Goal: Task Accomplishment & Management: Manage account settings

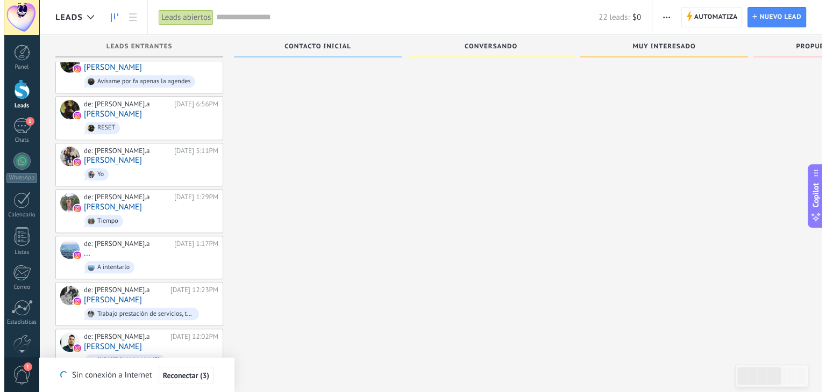
scroll to position [1001, 0]
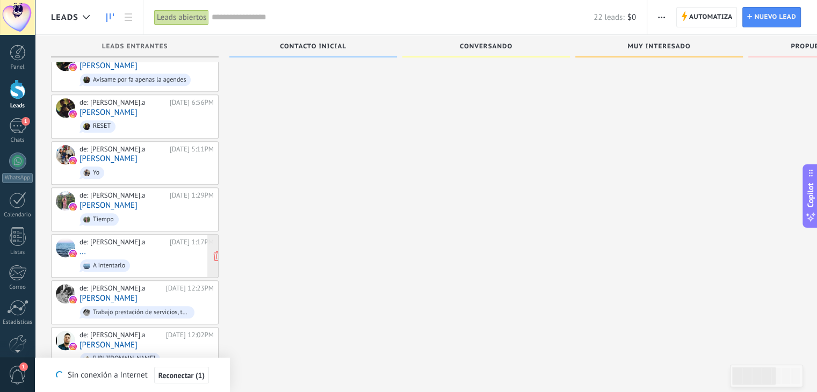
click at [124, 238] on div "de: [PERSON_NAME].a [DATE] 1:17PM ... A intentarlo" at bounding box center [147, 256] width 134 height 37
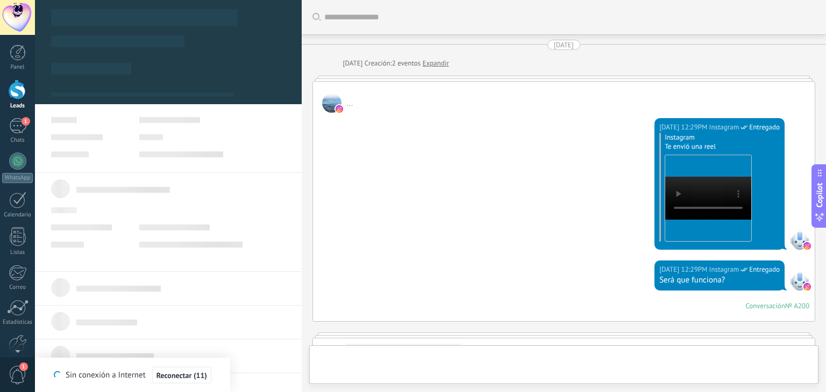
type textarea "**********"
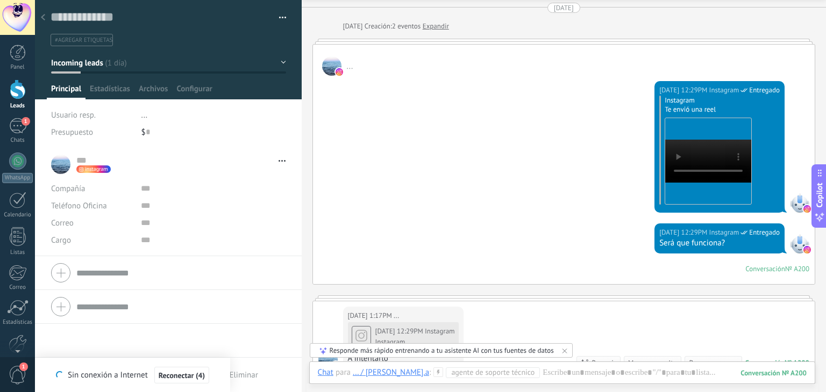
scroll to position [84, 0]
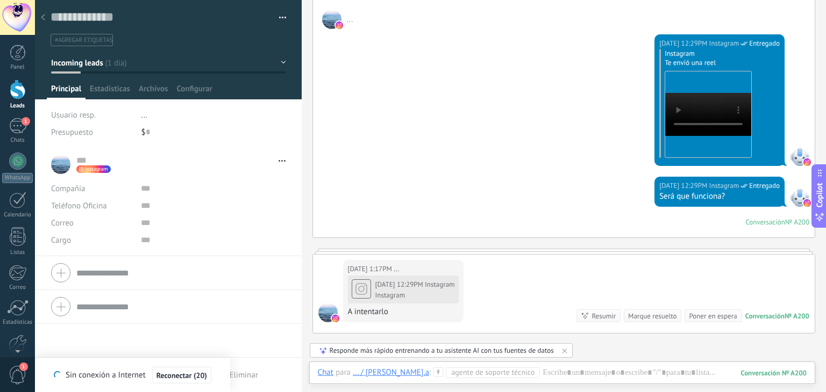
click at [277, 18] on button "button" at bounding box center [279, 18] width 16 height 16
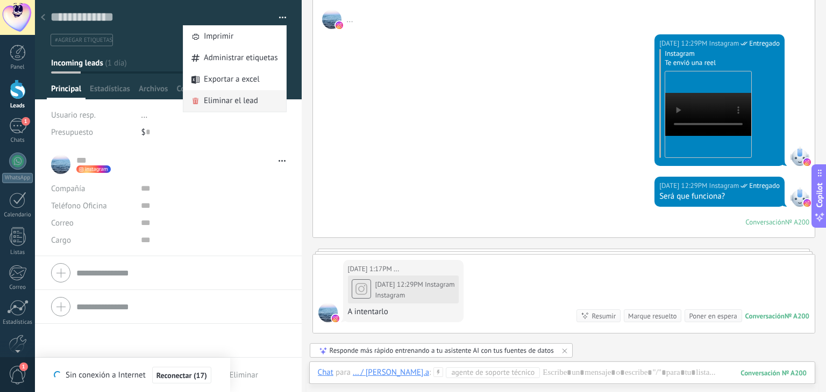
click at [246, 99] on span "Eliminar el lead" at bounding box center [231, 100] width 54 height 21
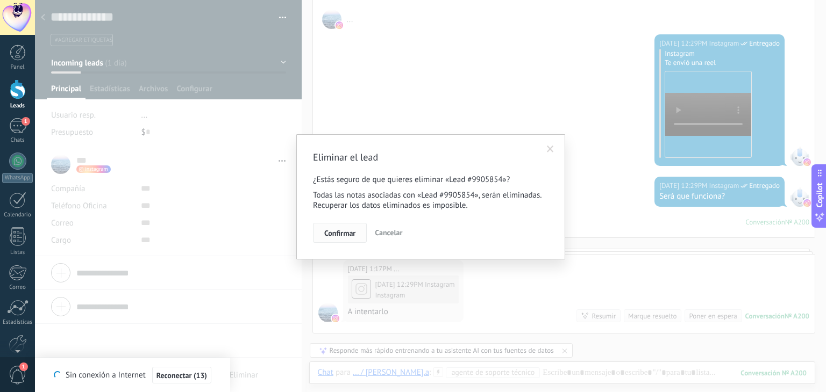
click at [342, 235] on span "Confirmar" at bounding box center [339, 233] width 31 height 8
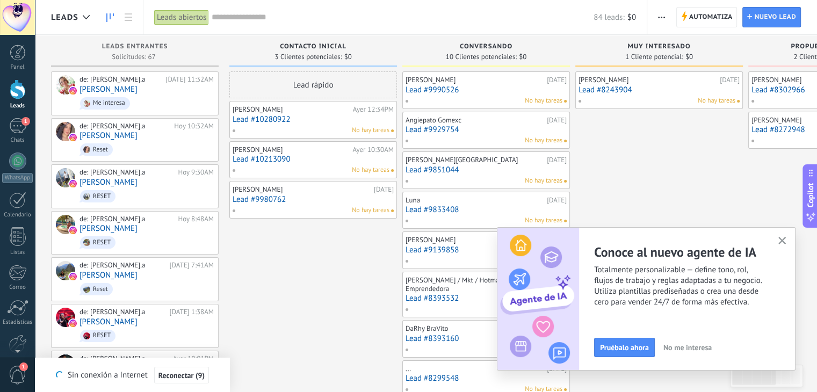
click at [781, 235] on button "button" at bounding box center [782, 241] width 13 height 15
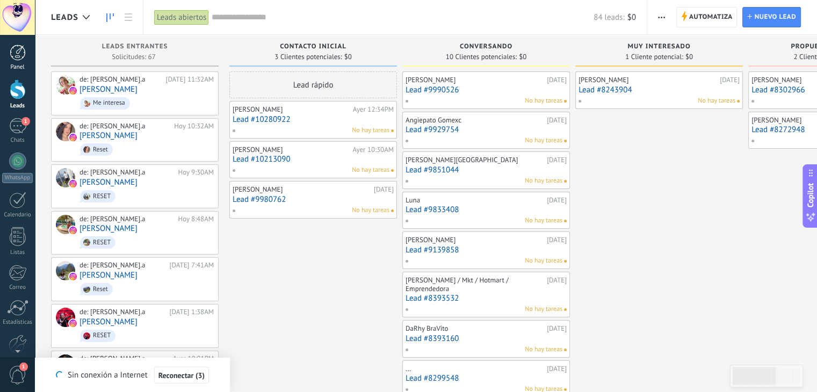
click at [12, 56] on div at bounding box center [18, 53] width 16 height 16
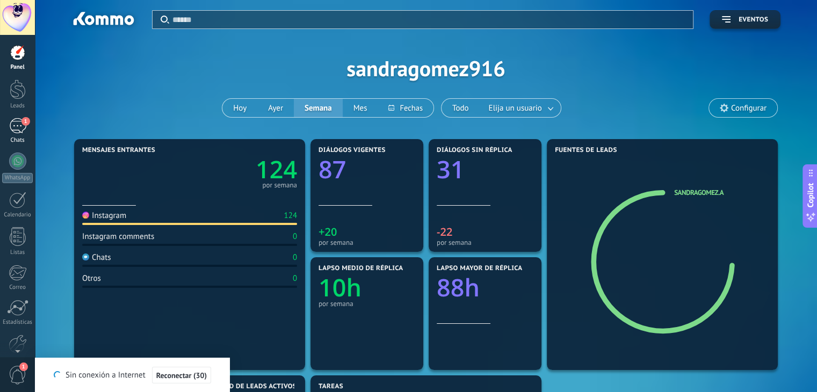
click at [21, 127] on div "1" at bounding box center [17, 126] width 17 height 16
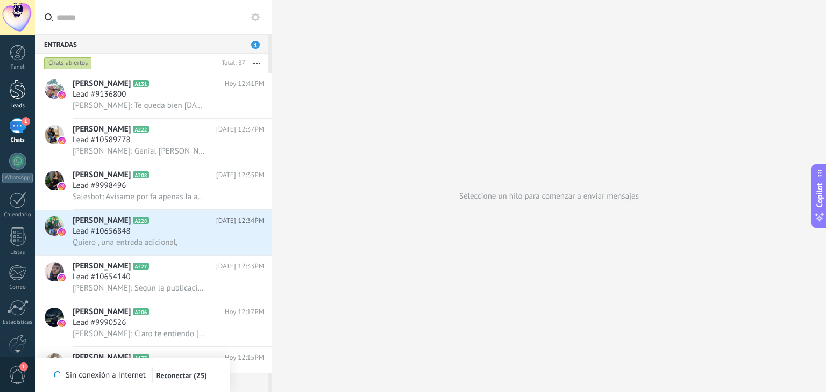
click at [15, 92] on div at bounding box center [18, 90] width 16 height 20
